Goal: Task Accomplishment & Management: Manage account settings

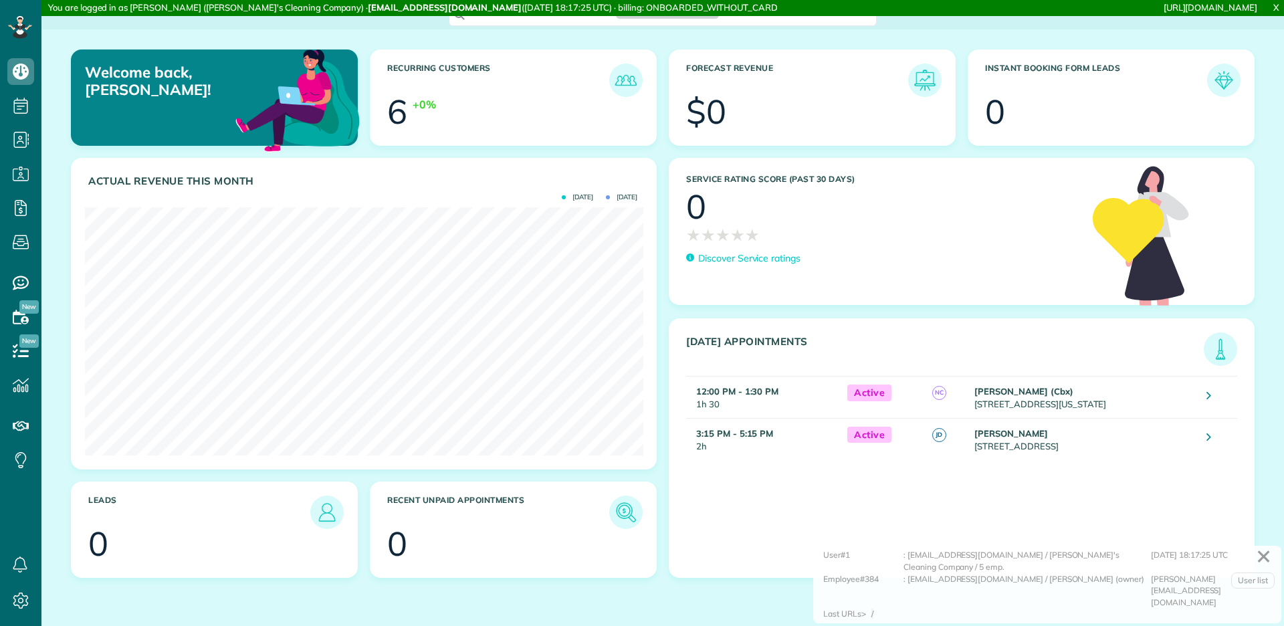
scroll to position [247, 558]
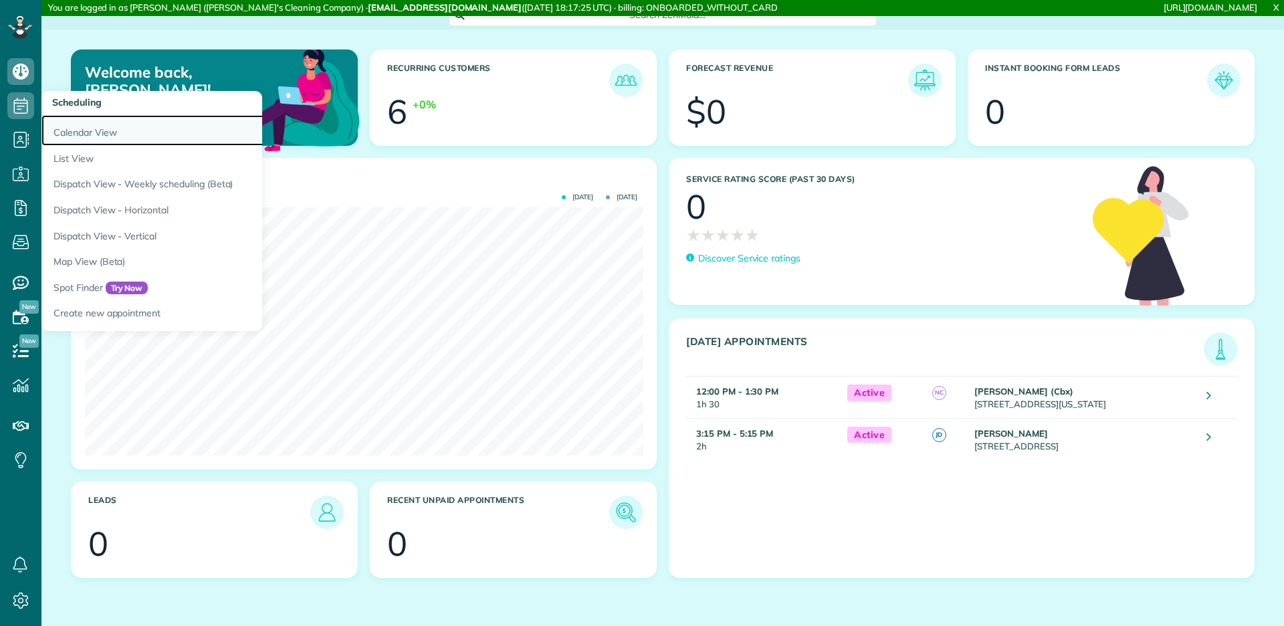
click at [57, 119] on link "Calendar View" at bounding box center [208, 130] width 334 height 31
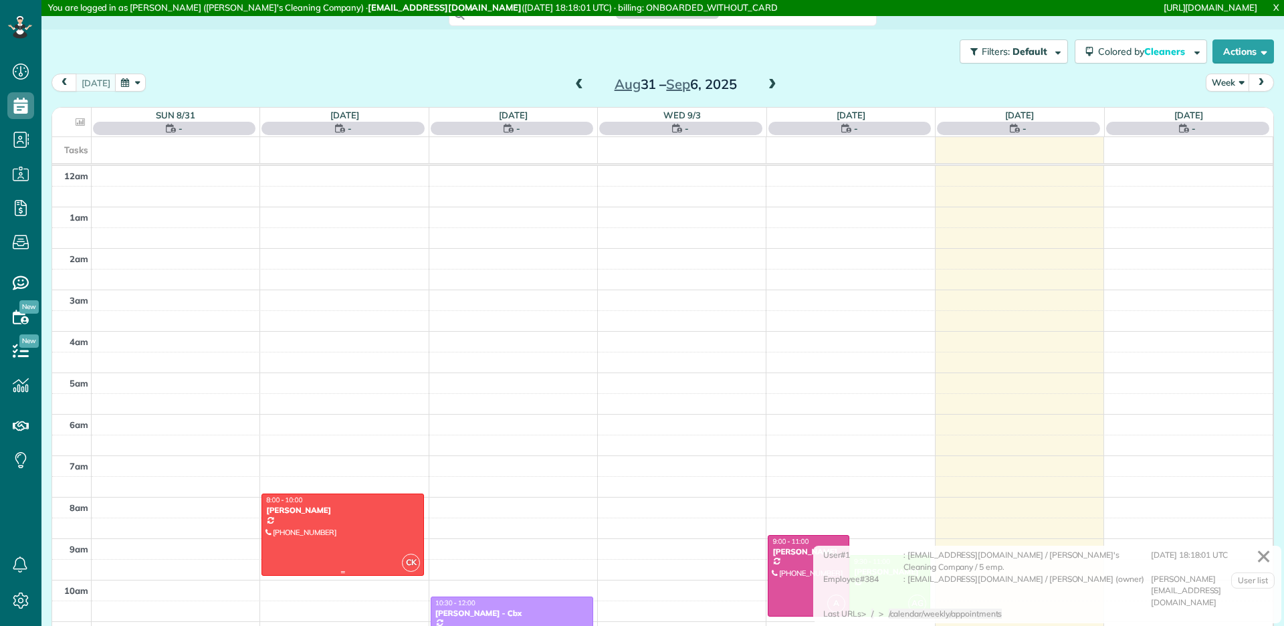
scroll to position [288, 0]
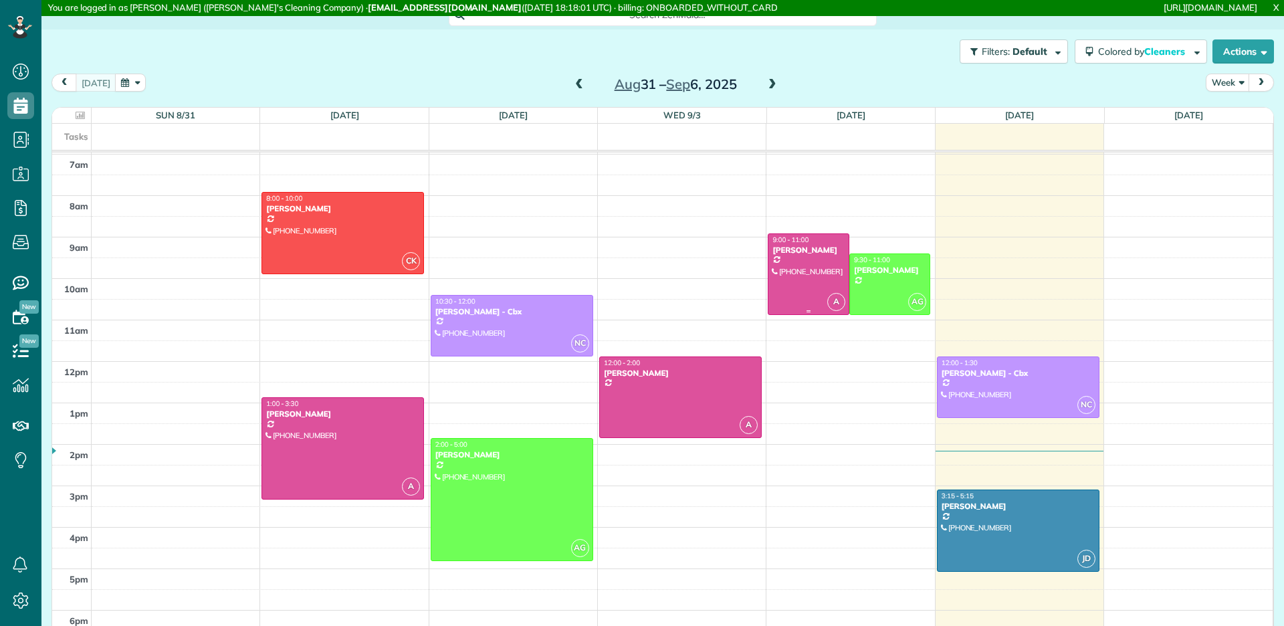
click at [813, 286] on div at bounding box center [808, 274] width 80 height 81
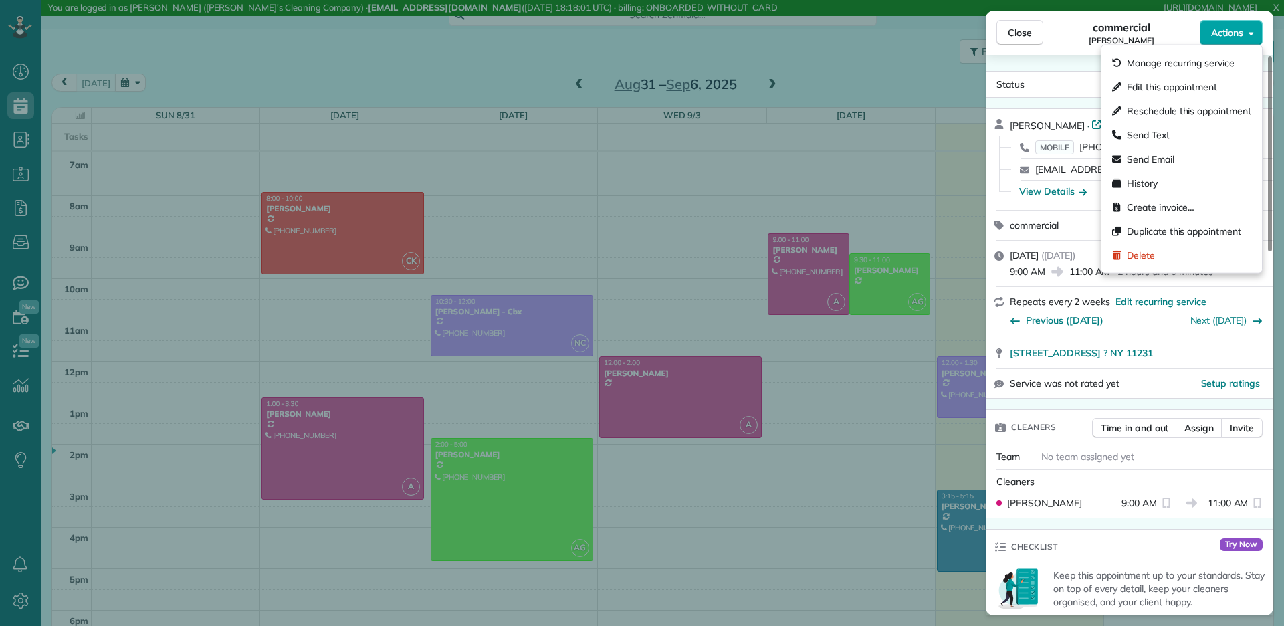
click at [1232, 40] on button "Actions" at bounding box center [1231, 32] width 63 height 25
click at [1201, 68] on span "Manage recurring service" at bounding box center [1181, 62] width 108 height 13
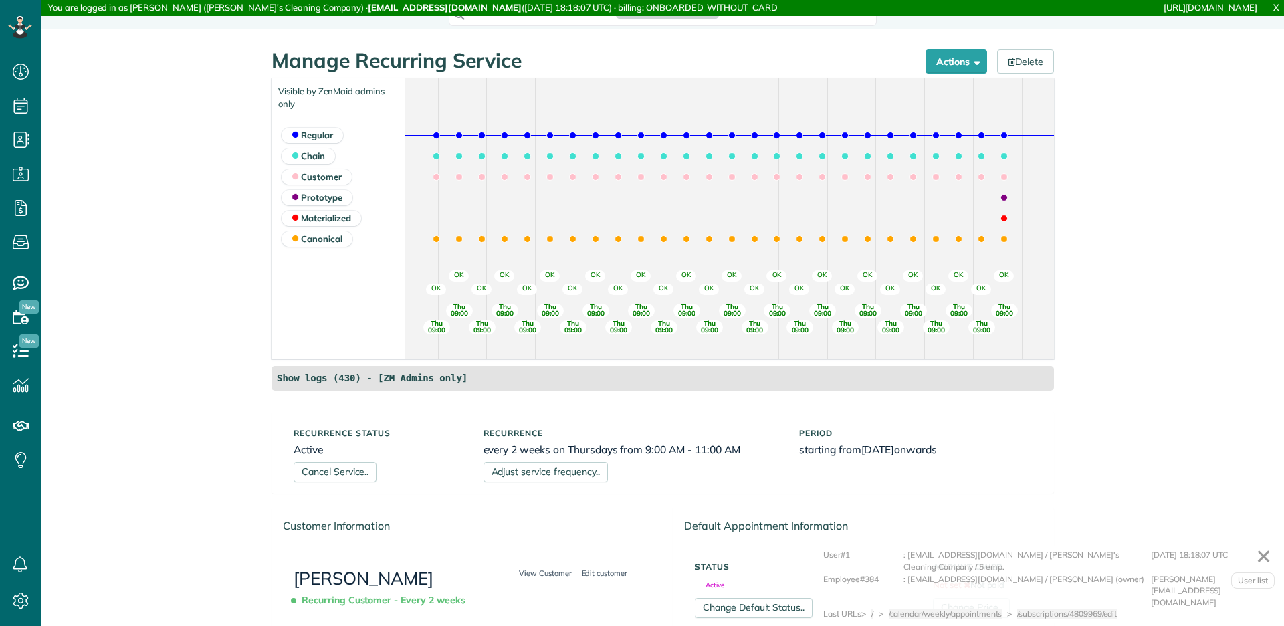
scroll to position [5, 5]
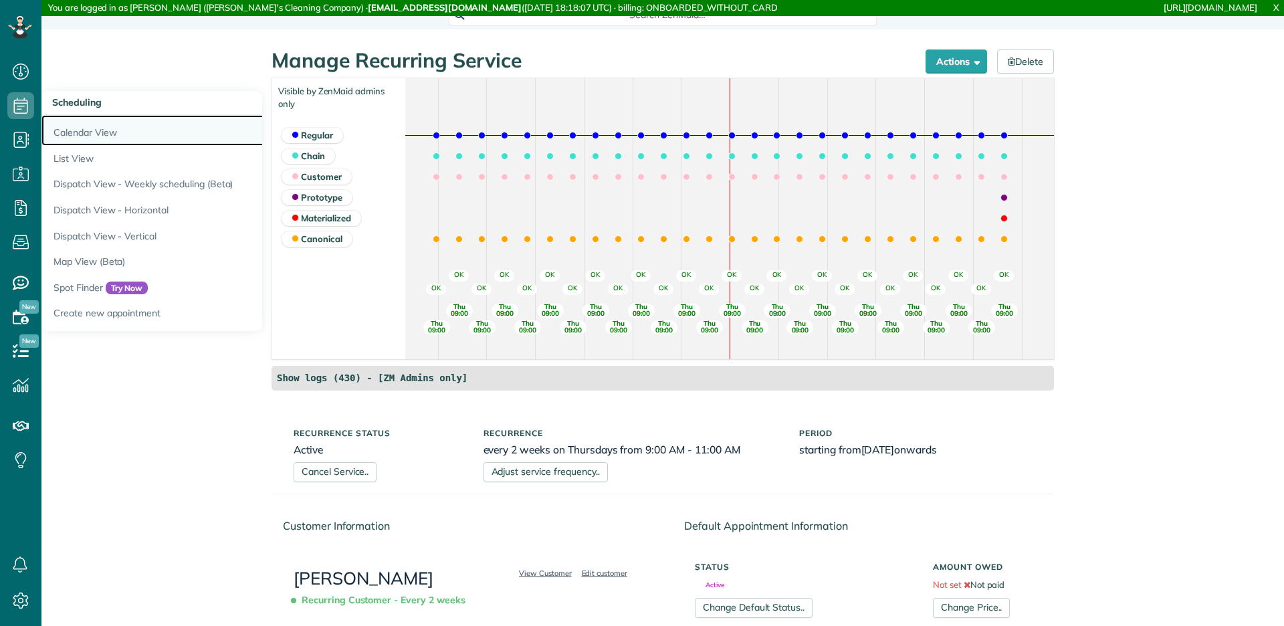
click at [90, 139] on link "Calendar View" at bounding box center [208, 130] width 334 height 31
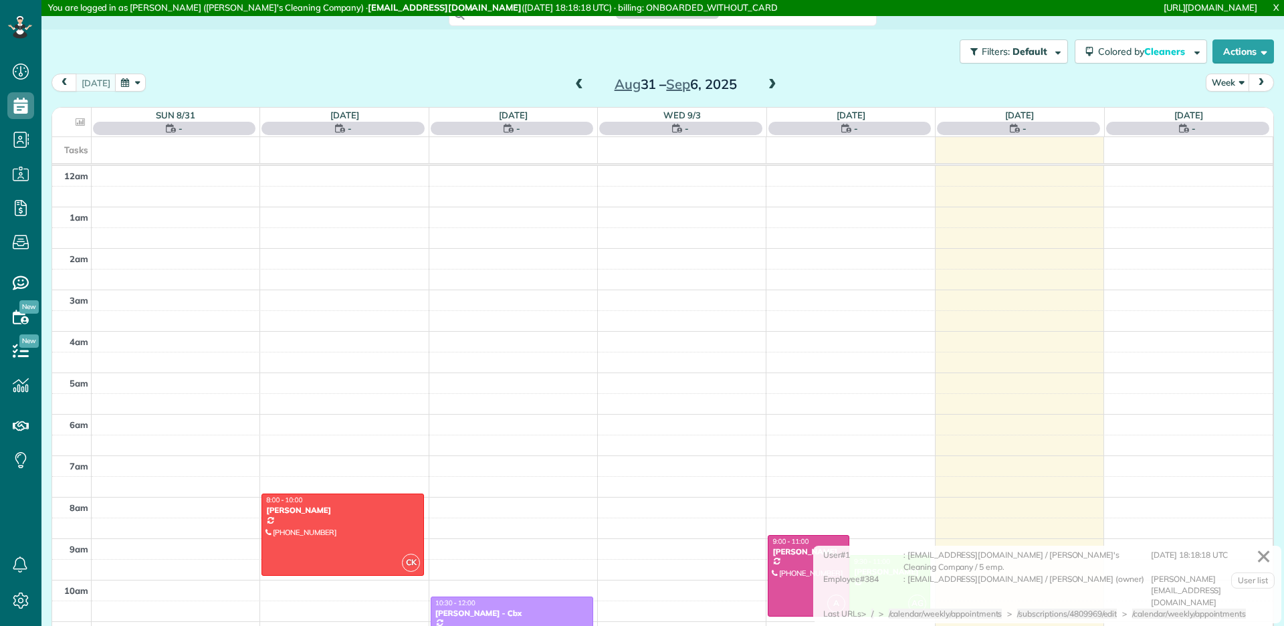
scroll to position [288, 0]
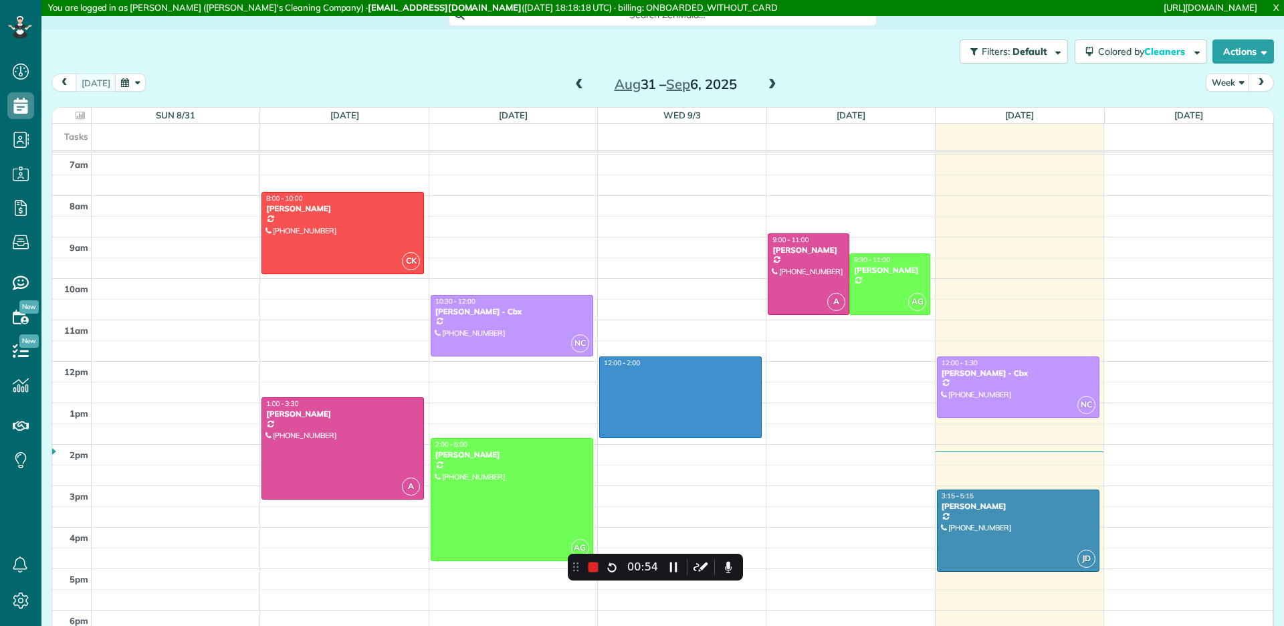
drag, startPoint x: 764, startPoint y: 358, endPoint x: 764, endPoint y: 430, distance: 71.6
click at [764, 430] on tbody "12am 1am 2am 3am 4am 5am 6am 7am 8am 9am 10am 11am 12pm 1pm 2pm 3pm 4pm 5pm 6pm…" at bounding box center [662, 361] width 1220 height 994
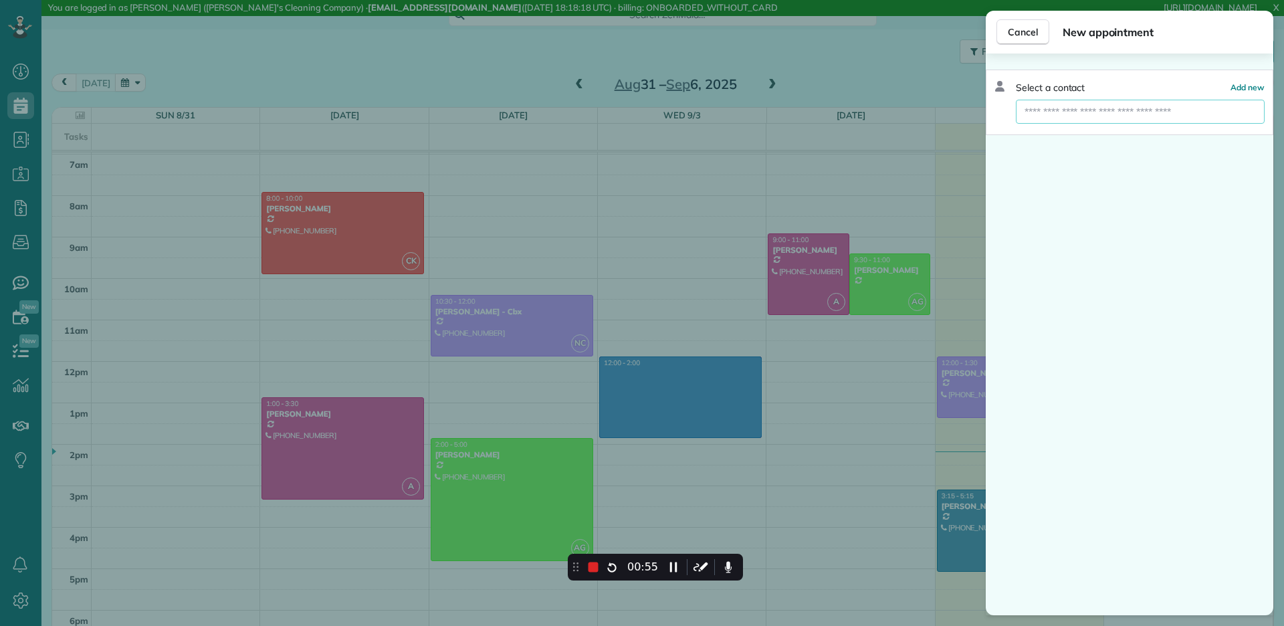
click at [1048, 101] on input "text" at bounding box center [1140, 112] width 249 height 24
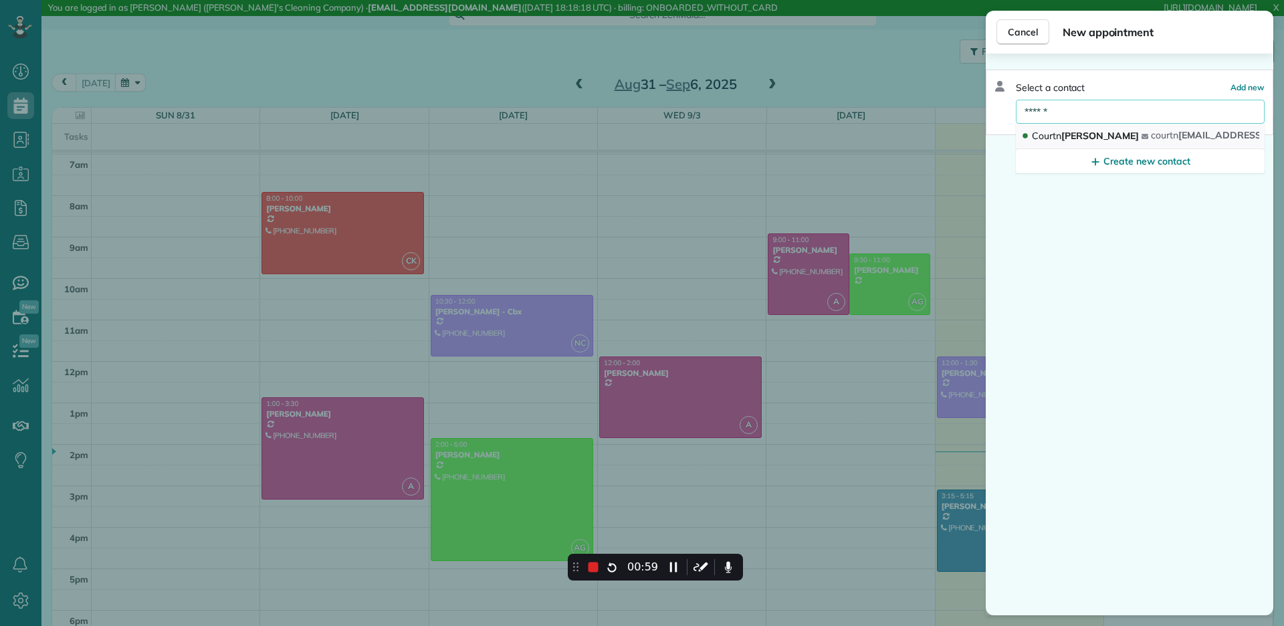
type input "******"
click at [1077, 125] on button "Courtn ey Williams courtn ey@gmail.com" at bounding box center [1140, 136] width 249 height 25
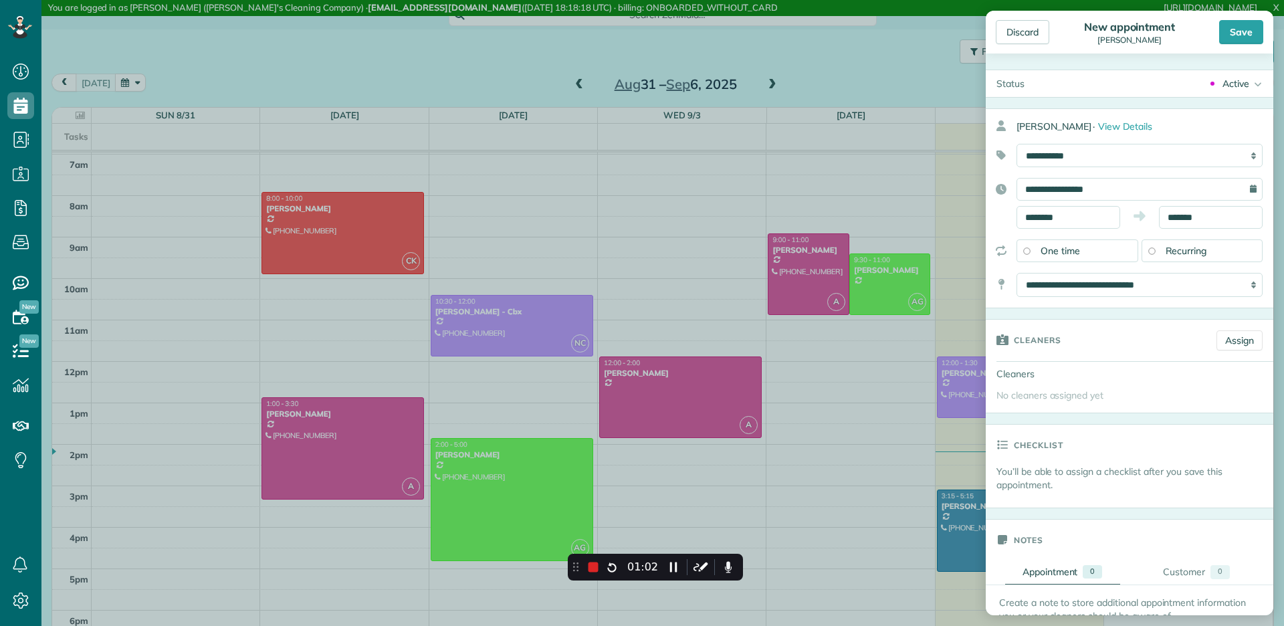
click at [1166, 253] on span "Recurring" at bounding box center [1186, 251] width 41 height 12
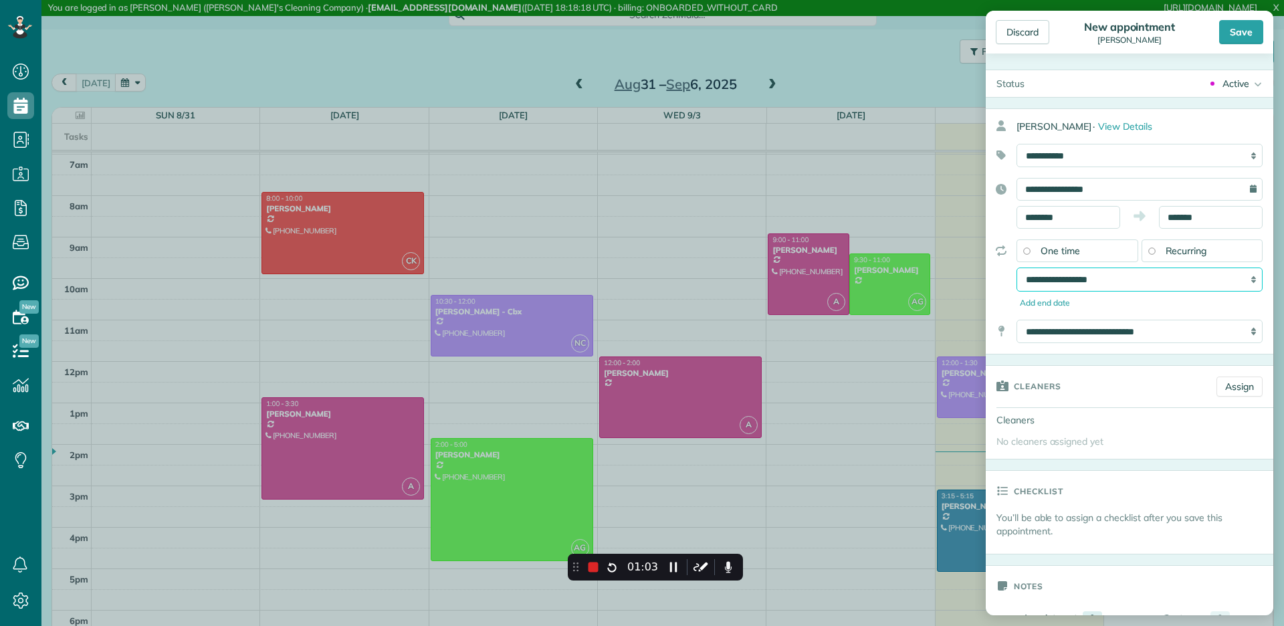
click at [1128, 276] on select "**********" at bounding box center [1139, 278] width 246 height 23
select select "**********"
click at [1016, 267] on select "**********" at bounding box center [1139, 278] width 246 height 23
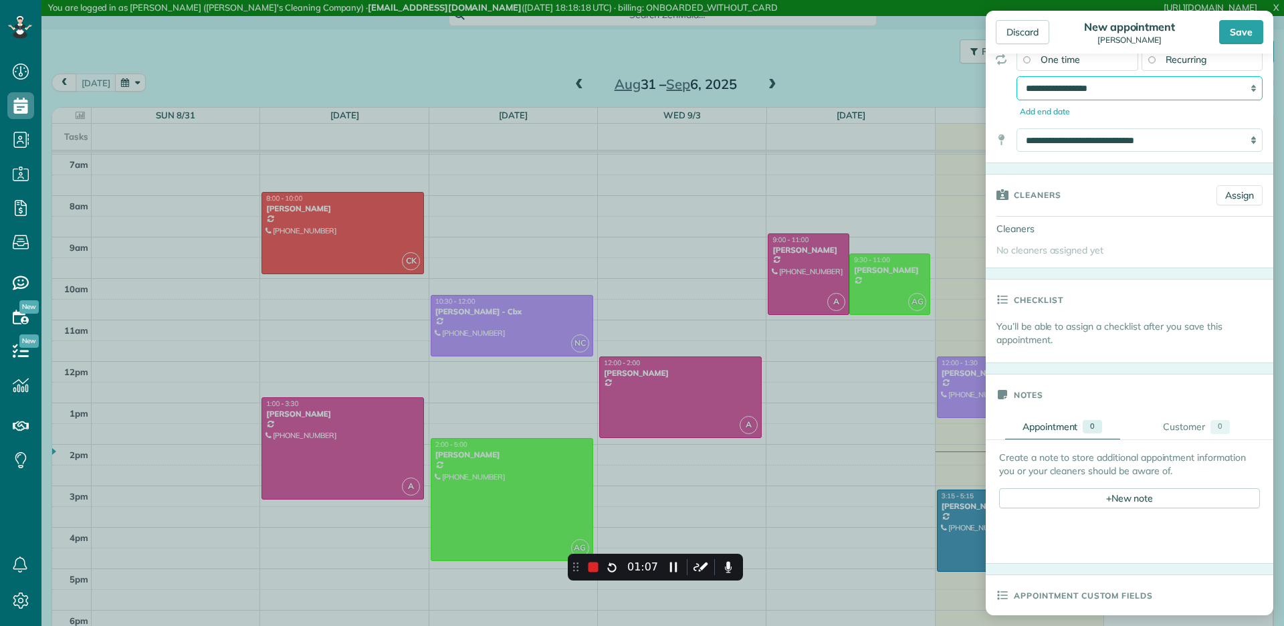
scroll to position [191, 0]
click at [1240, 200] on link "Assign" at bounding box center [1239, 196] width 46 height 20
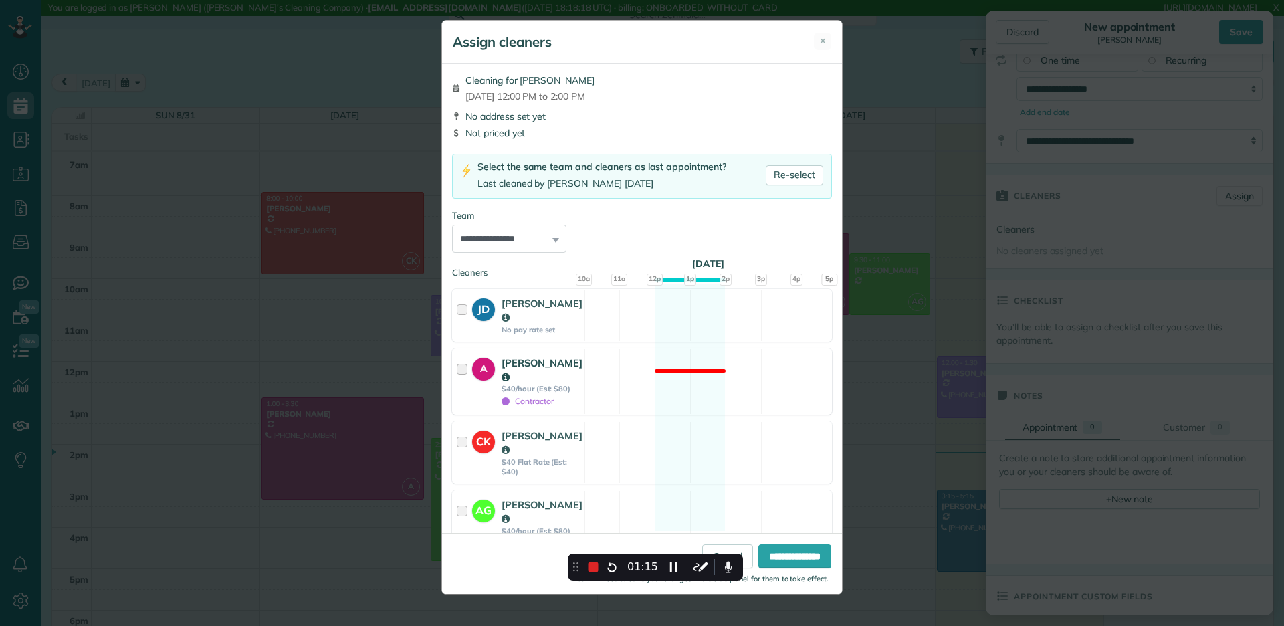
click at [588, 359] on div "A Alex $40/hour (Est: $80) Contractor Not available" at bounding box center [642, 381] width 380 height 66
click at [780, 551] on input "**********" at bounding box center [794, 556] width 73 height 24
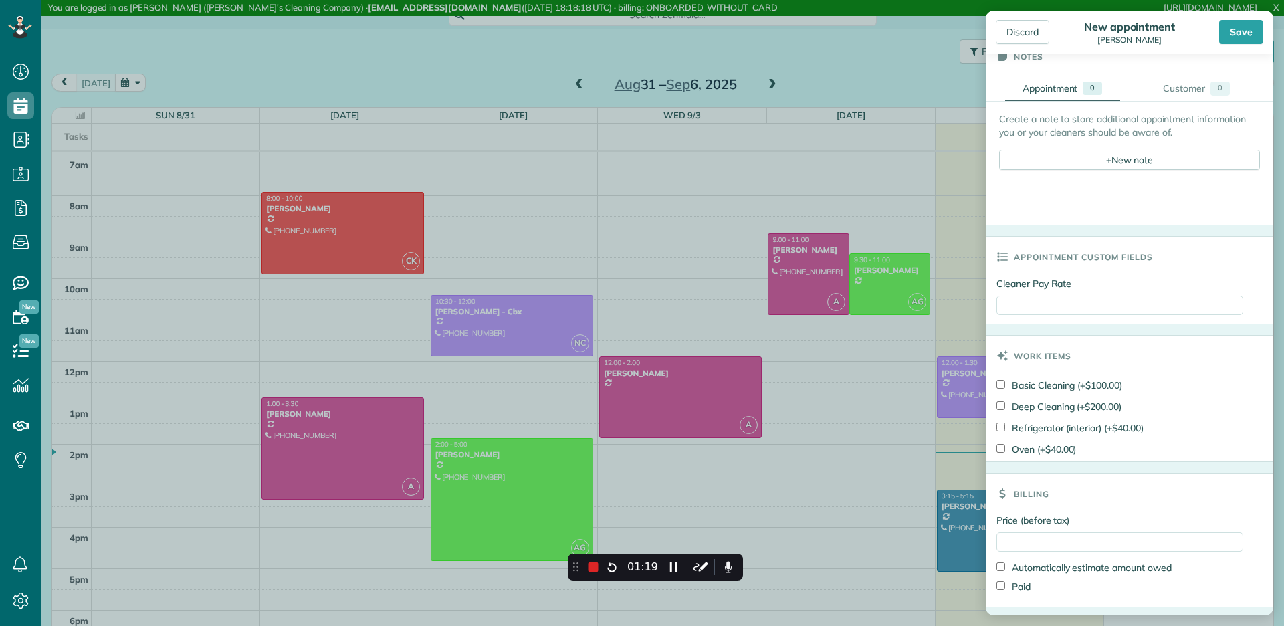
scroll to position [586, 0]
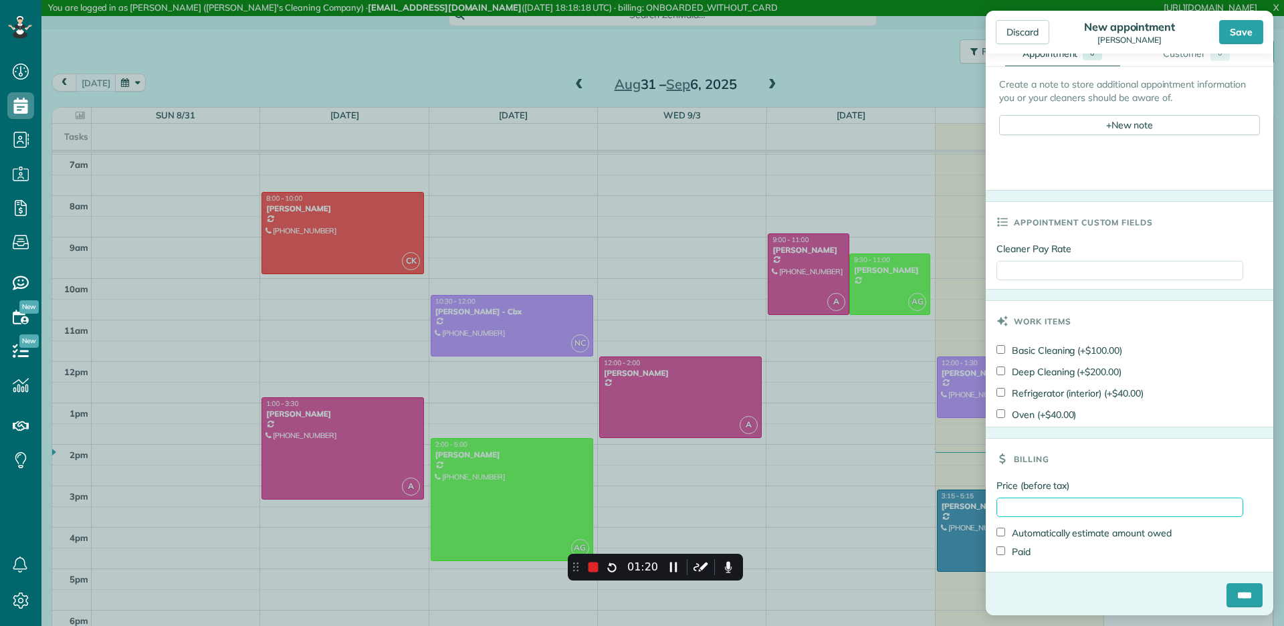
click at [1089, 506] on input "Price (before tax)" at bounding box center [1119, 507] width 247 height 19
type input "***"
click at [1054, 584] on div "****" at bounding box center [1130, 600] width 288 height 35
click at [1238, 591] on input "****" at bounding box center [1244, 595] width 36 height 24
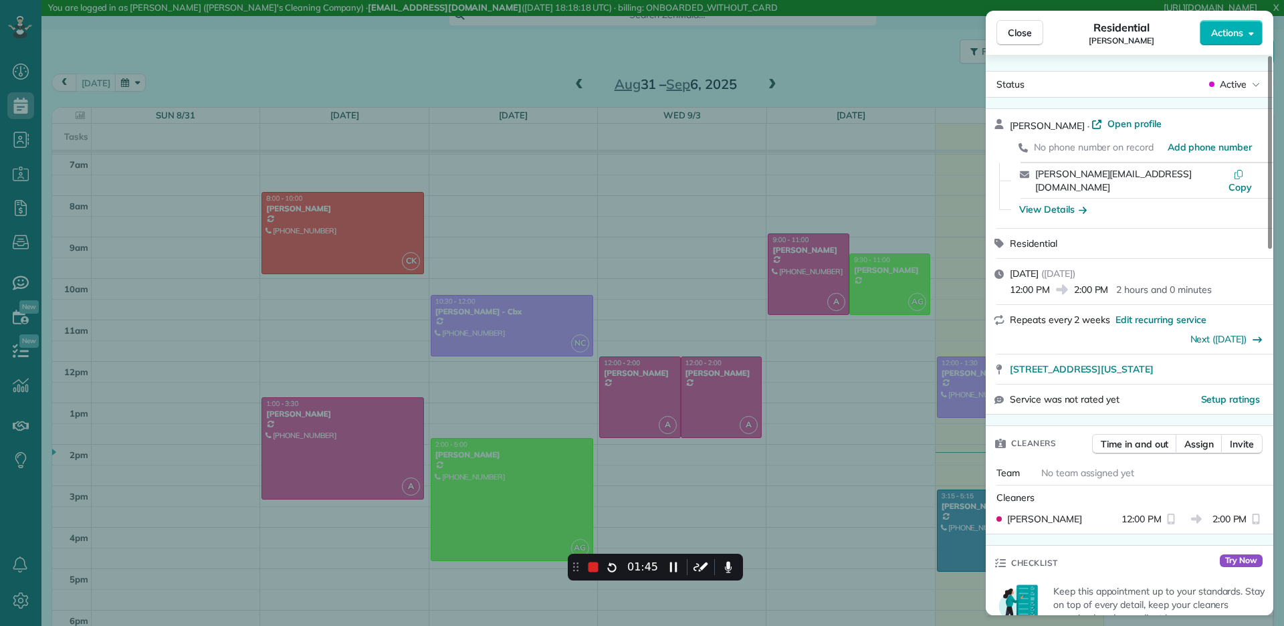
click at [764, 413] on div "Close Residential [PERSON_NAME] Actions Status Active [PERSON_NAME] · Open prof…" at bounding box center [642, 313] width 1284 height 626
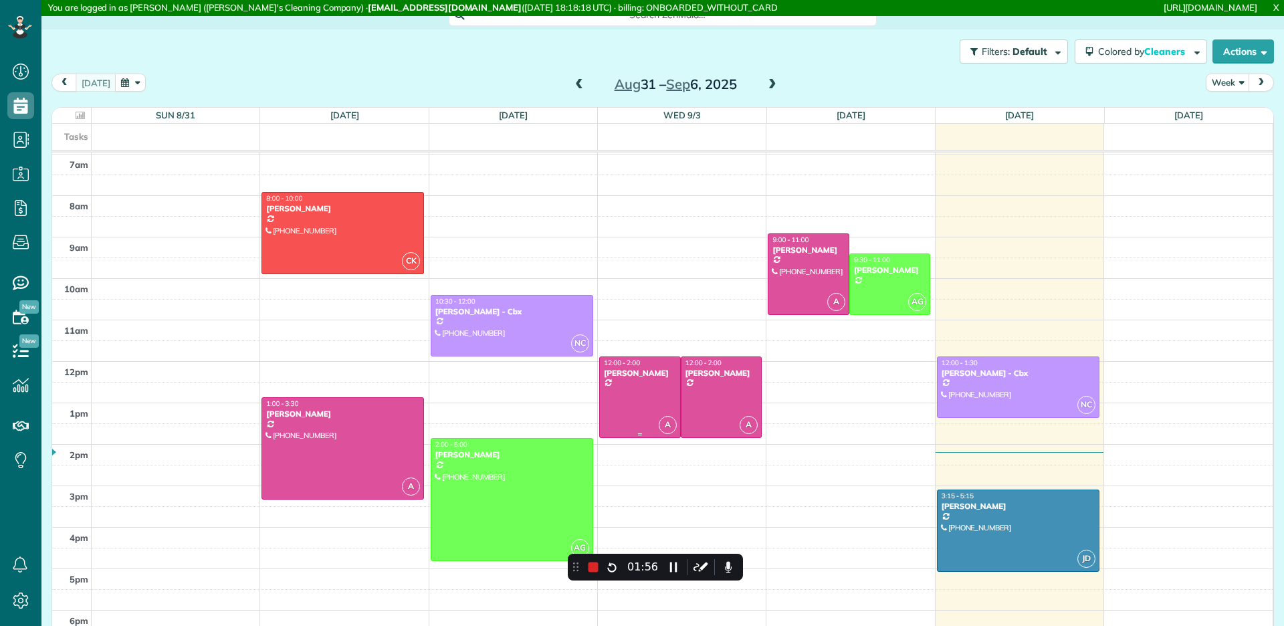
click at [627, 394] on div at bounding box center [640, 397] width 80 height 81
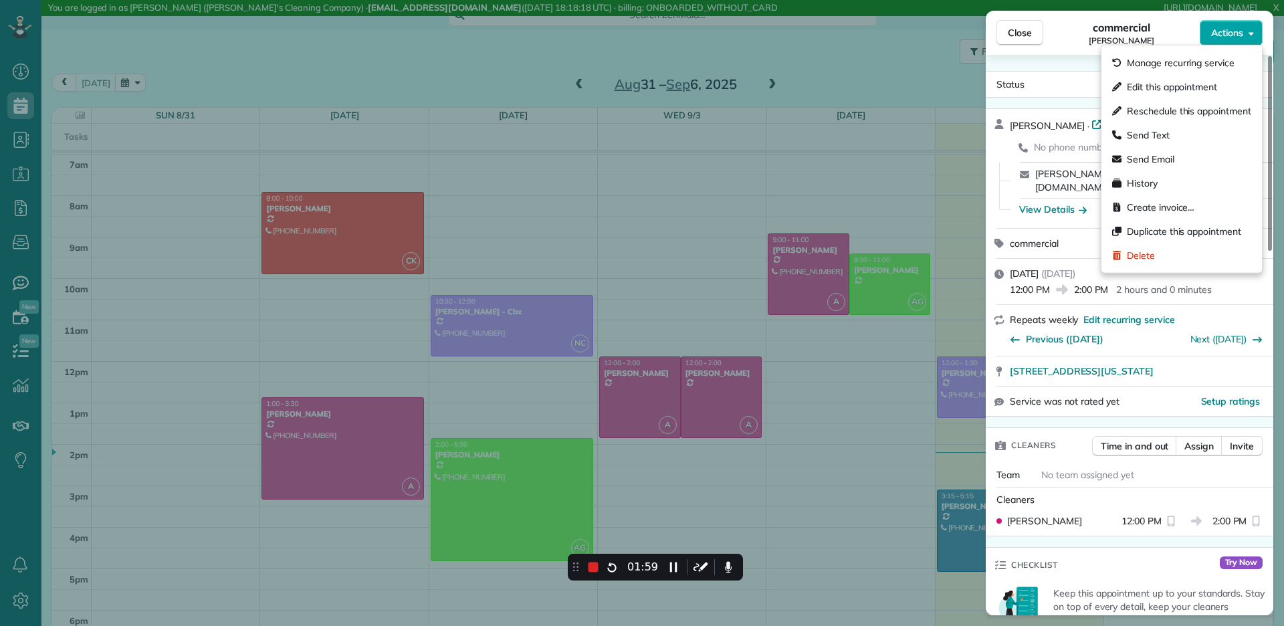
click at [1222, 39] on span "Actions" at bounding box center [1227, 32] width 32 height 13
click at [1212, 61] on span "Manage recurring service" at bounding box center [1181, 62] width 108 height 13
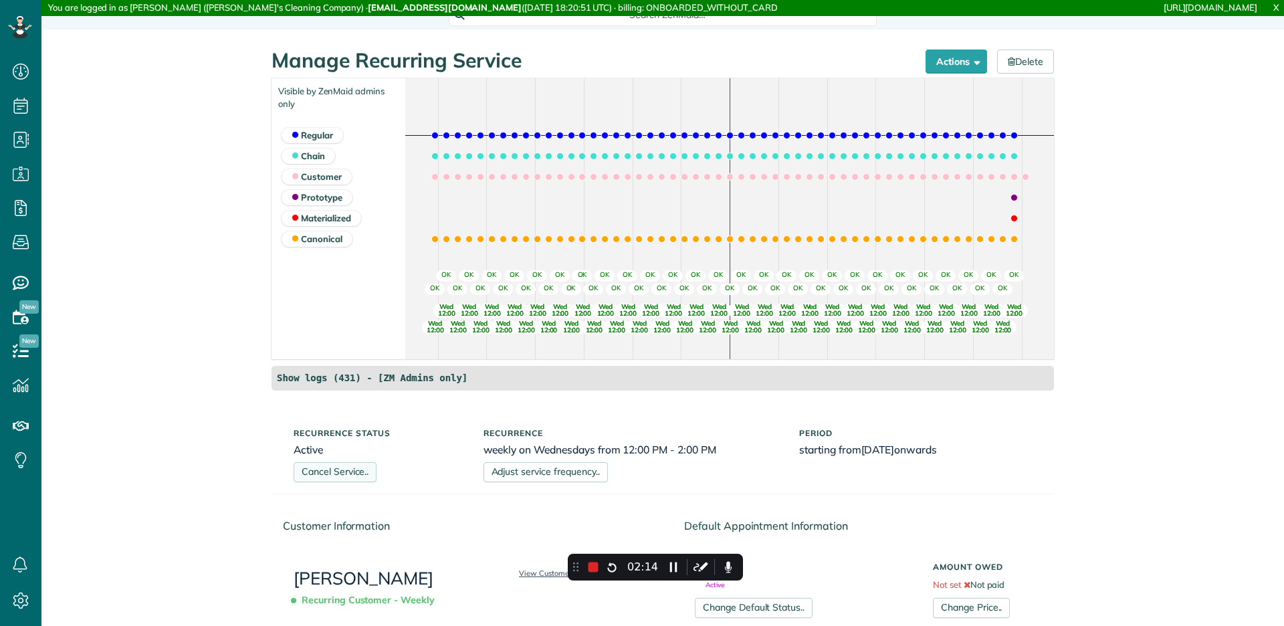
click at [344, 474] on link "Cancel Service.." at bounding box center [335, 472] width 83 height 20
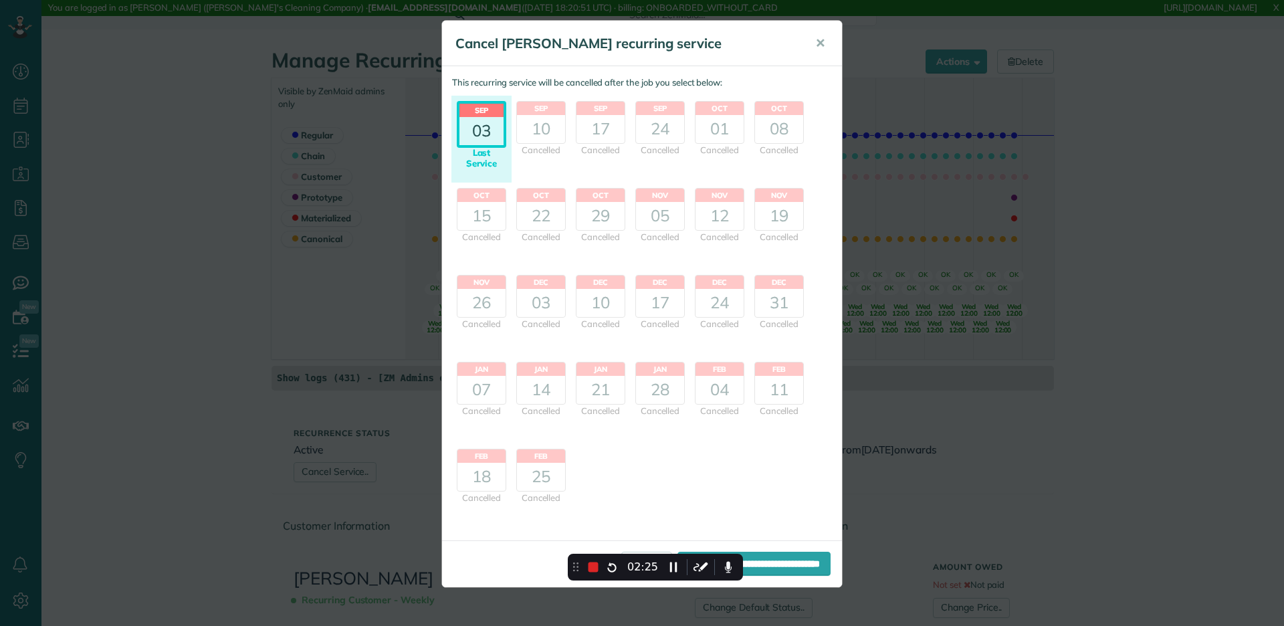
click at [492, 116] on header "Sep" at bounding box center [481, 110] width 44 height 13
click at [813, 561] on input "**********" at bounding box center [753, 564] width 153 height 24
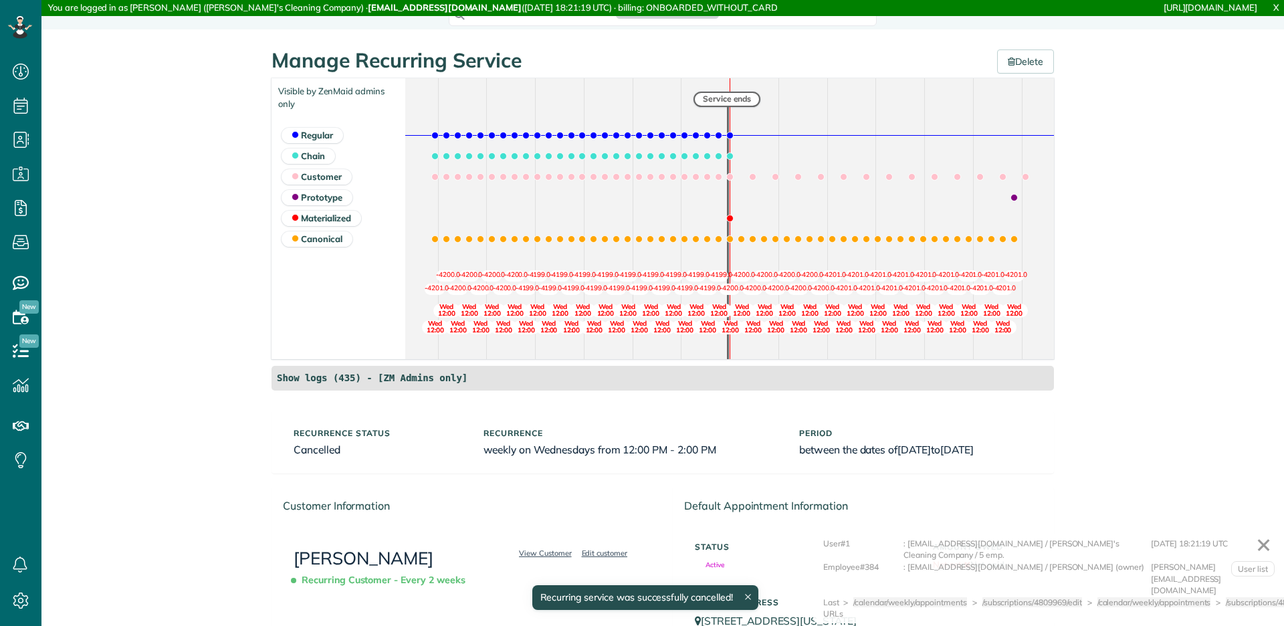
scroll to position [5, 5]
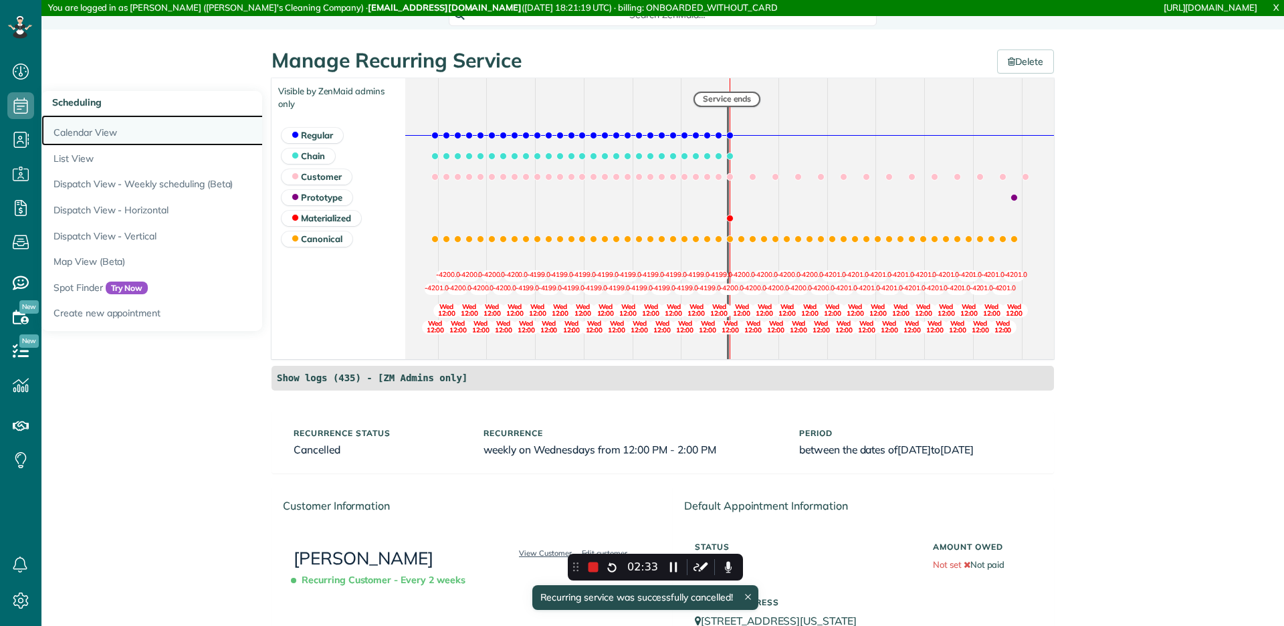
click at [70, 124] on link "Calendar View" at bounding box center [208, 130] width 334 height 31
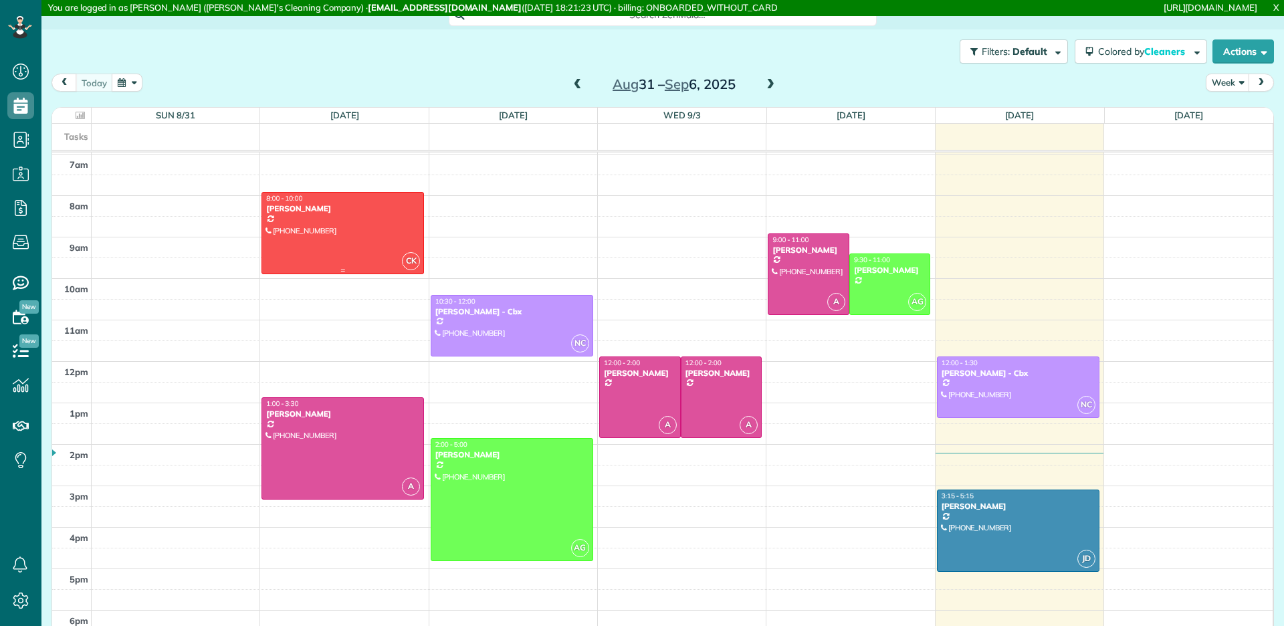
scroll to position [5, 5]
click at [645, 400] on div at bounding box center [640, 397] width 80 height 81
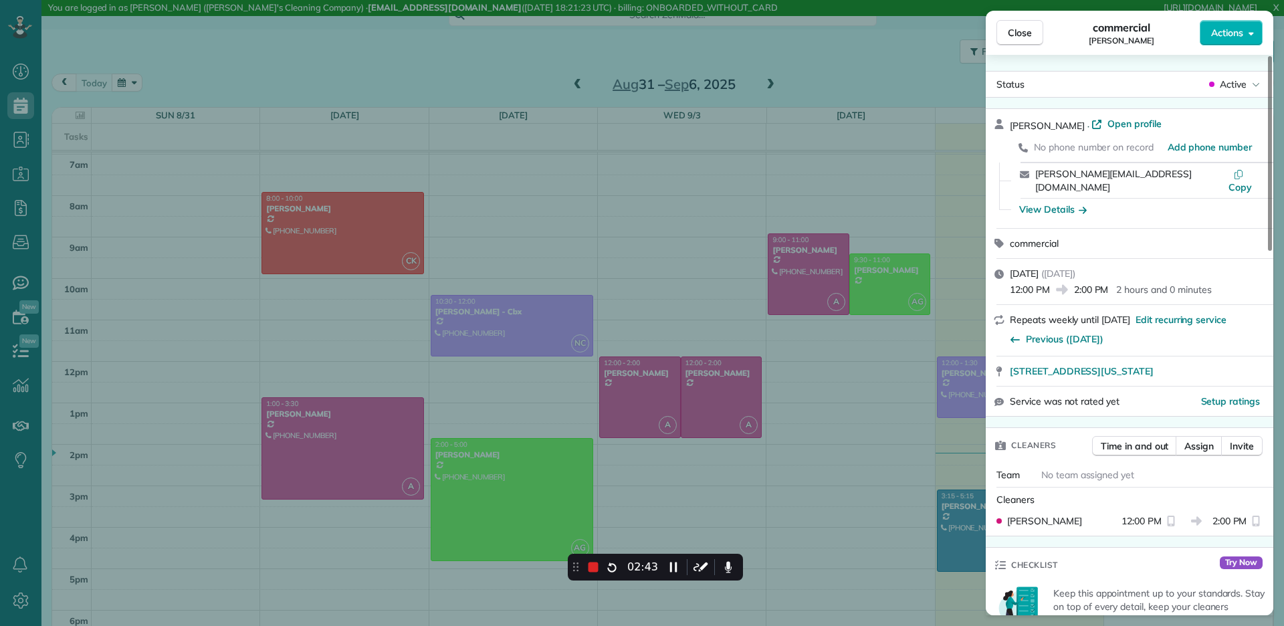
click at [758, 324] on div "Close commercial [PERSON_NAME] Actions Status Active [PERSON_NAME] · Open profi…" at bounding box center [642, 313] width 1284 height 626
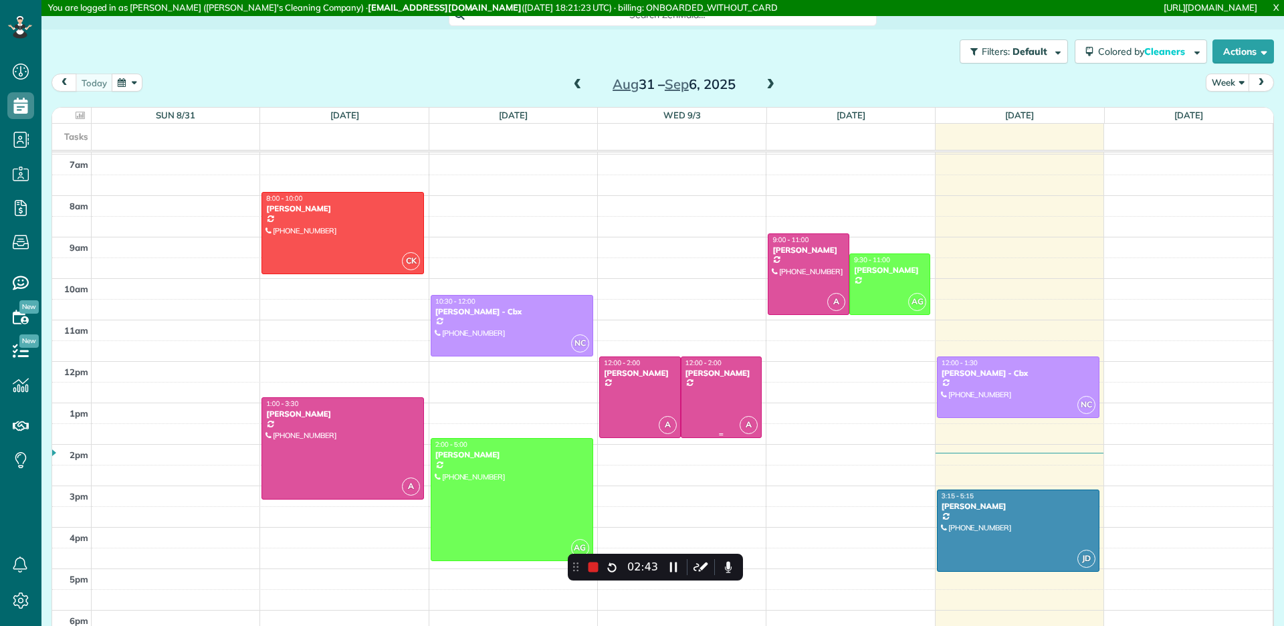
click at [734, 383] on div at bounding box center [721, 397] width 80 height 81
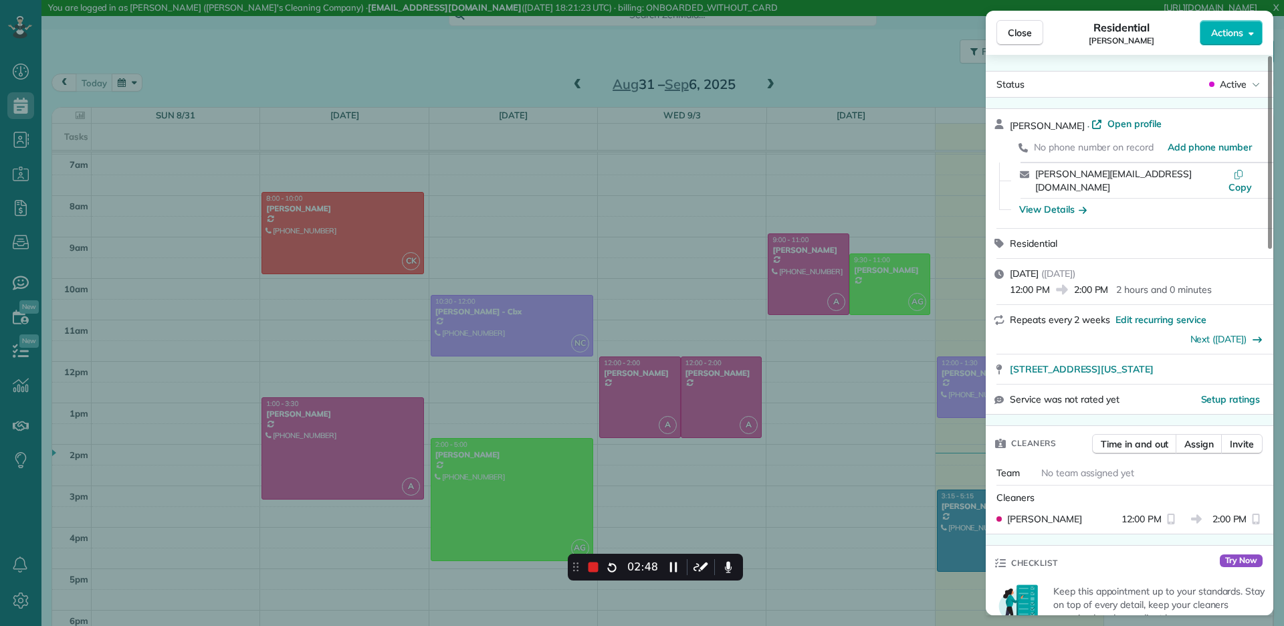
click at [679, 411] on div "Close Residential [PERSON_NAME] Actions Status Active [PERSON_NAME] · Open prof…" at bounding box center [642, 313] width 1284 height 626
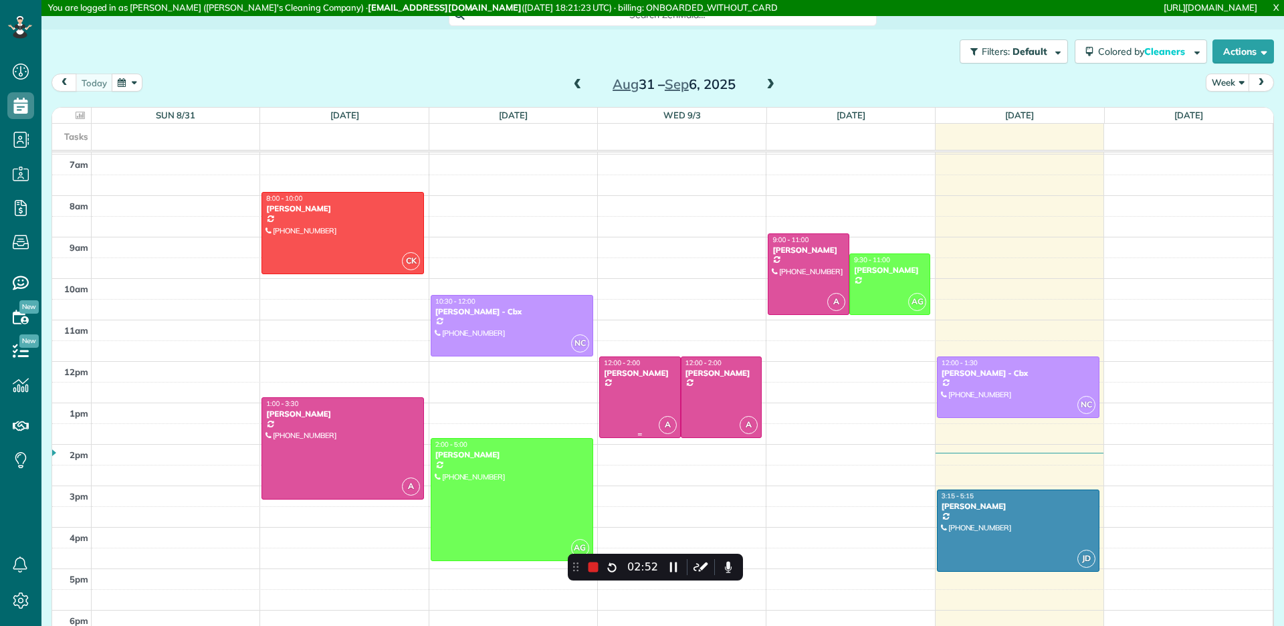
click at [652, 390] on div at bounding box center [640, 397] width 80 height 81
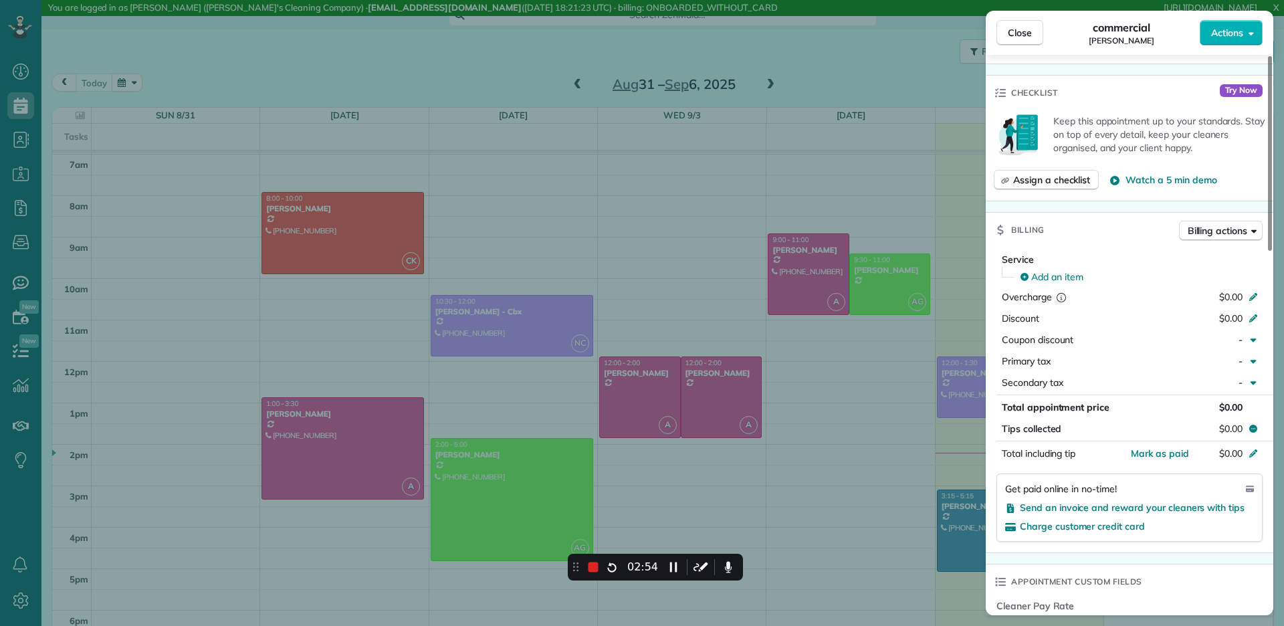
scroll to position [528, 0]
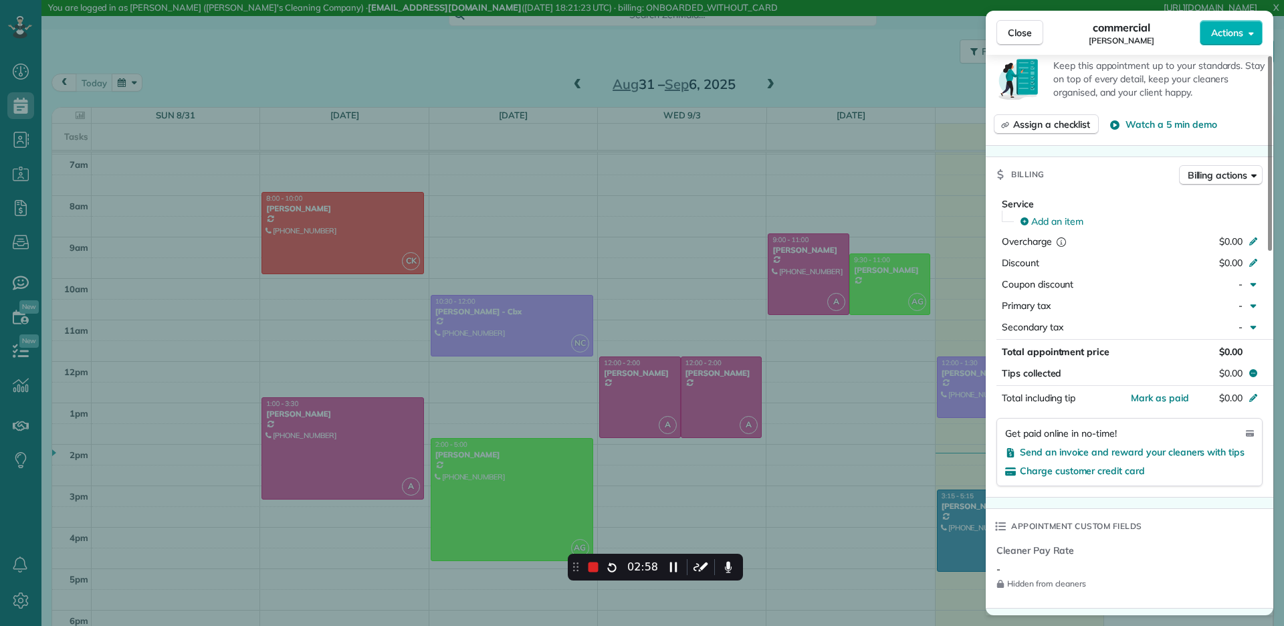
click at [690, 383] on div "Close commercial [PERSON_NAME] Actions Status Active [PERSON_NAME] · Open profi…" at bounding box center [642, 313] width 1284 height 626
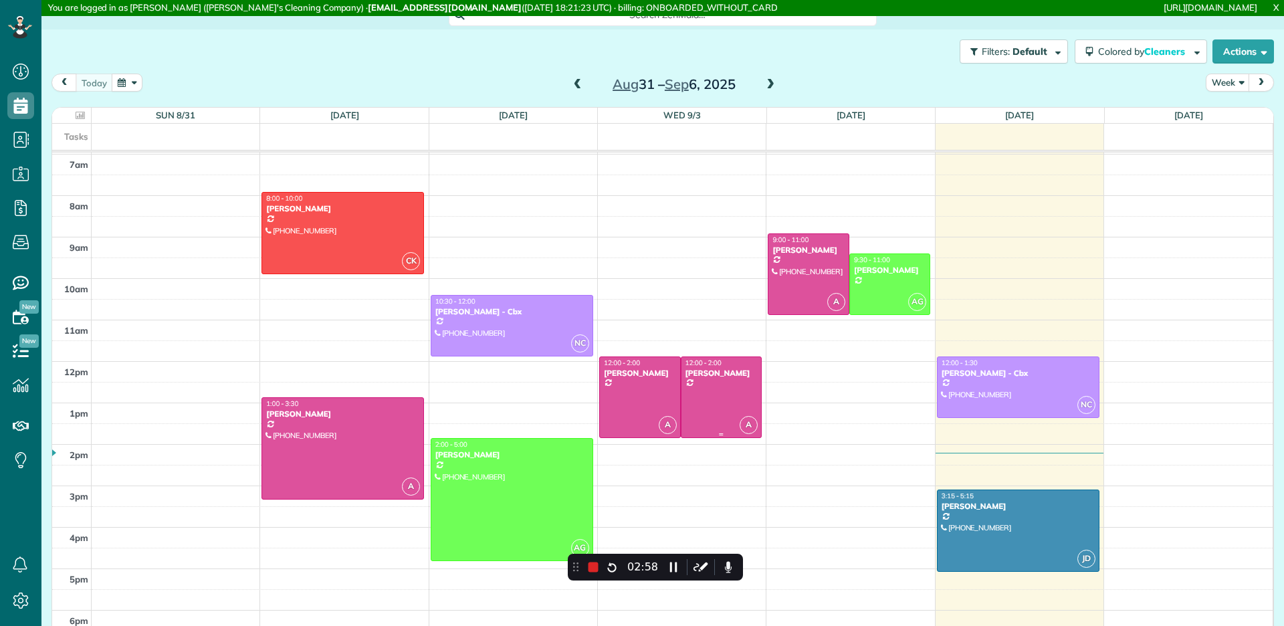
click at [711, 393] on div at bounding box center [721, 397] width 80 height 81
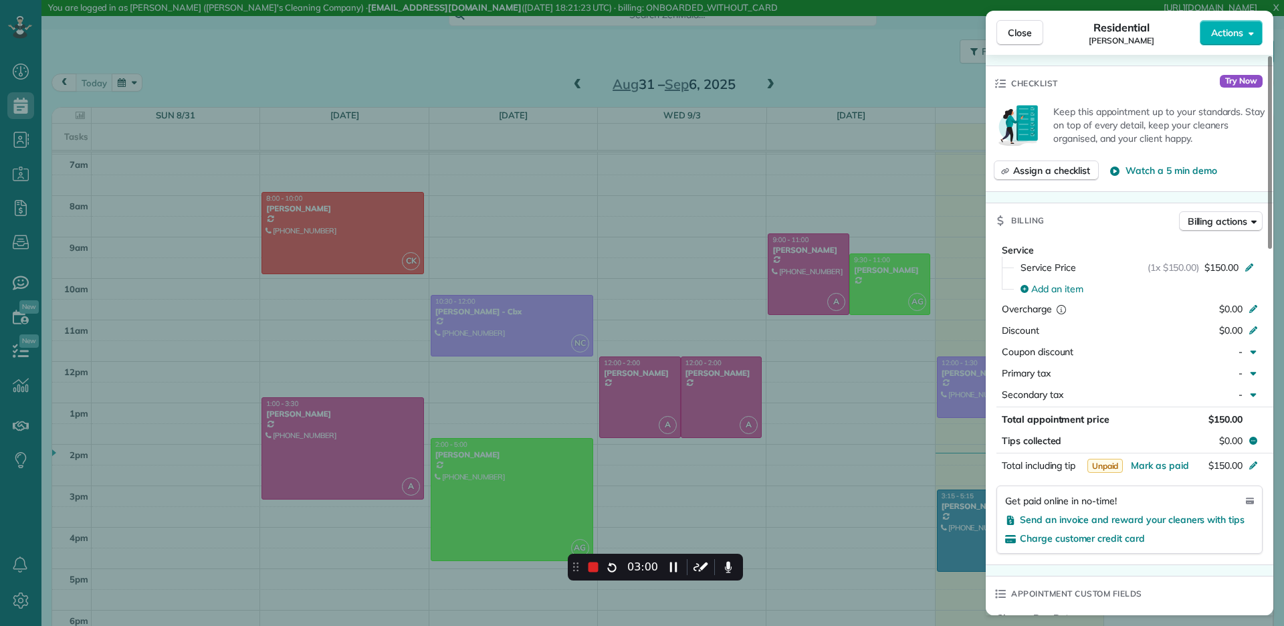
scroll to position [531, 0]
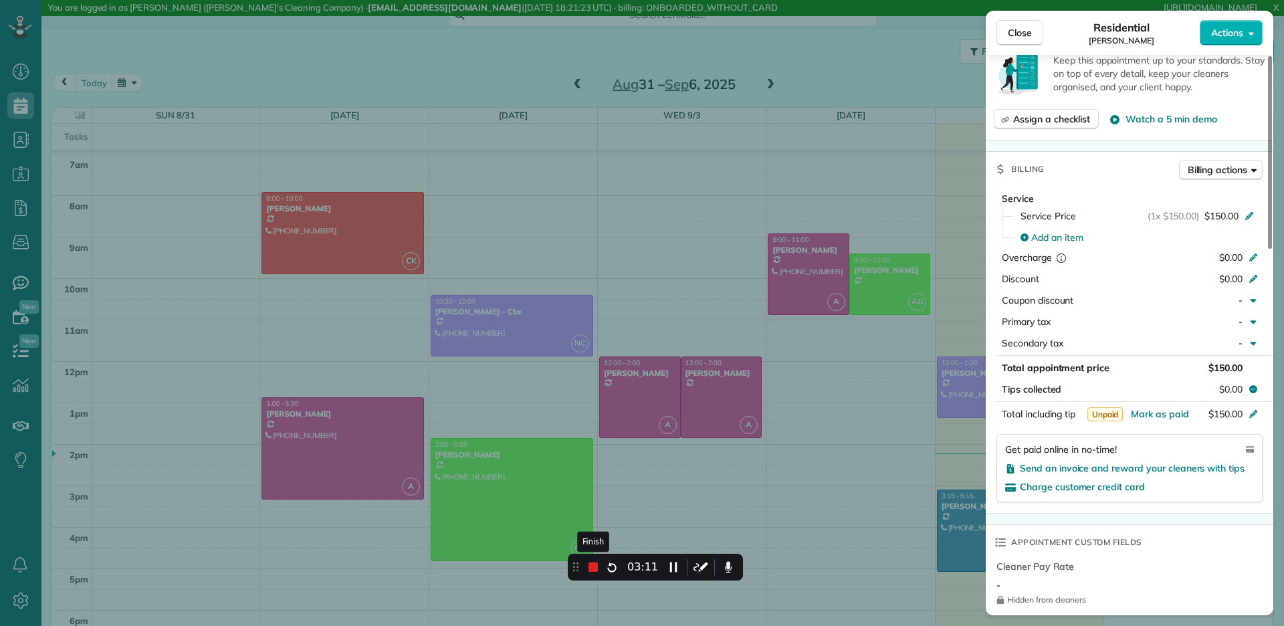
click at [593, 560] on icon at bounding box center [593, 567] width 15 height 15
